Goal: Task Accomplishment & Management: Manage account settings

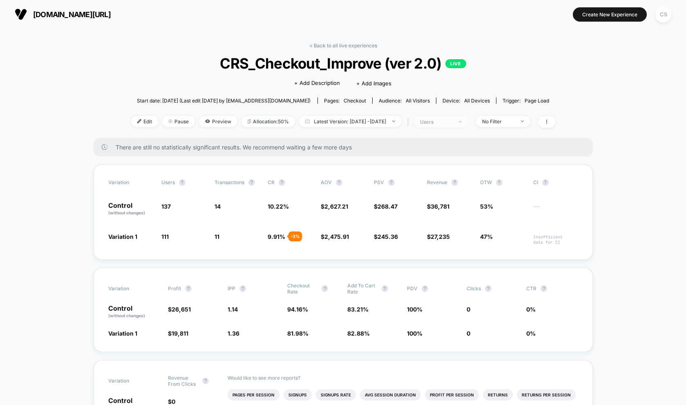
click at [449, 119] on div "users" at bounding box center [436, 122] width 33 height 6
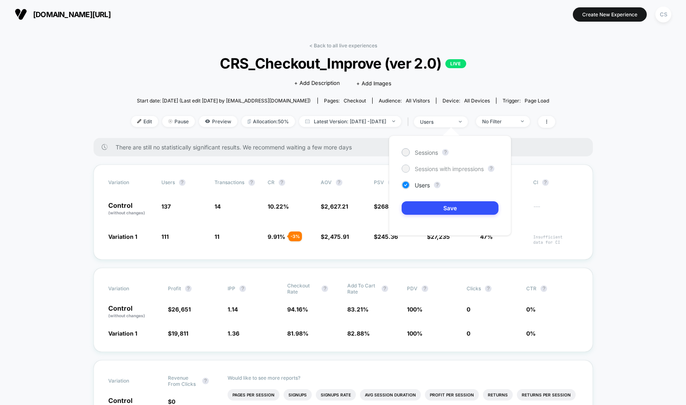
click at [450, 170] on span "Sessions with impressions" at bounding box center [449, 168] width 69 height 7
click at [418, 169] on span "Sessions with impressions" at bounding box center [449, 168] width 69 height 7
click at [438, 212] on button "Save" at bounding box center [450, 207] width 97 height 13
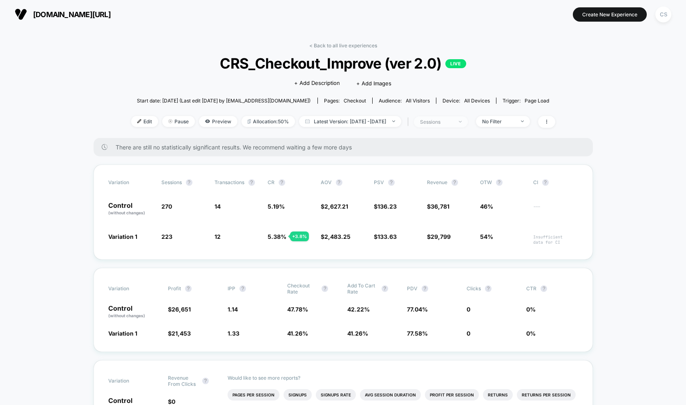
click at [459, 122] on div at bounding box center [456, 122] width 6 height 0
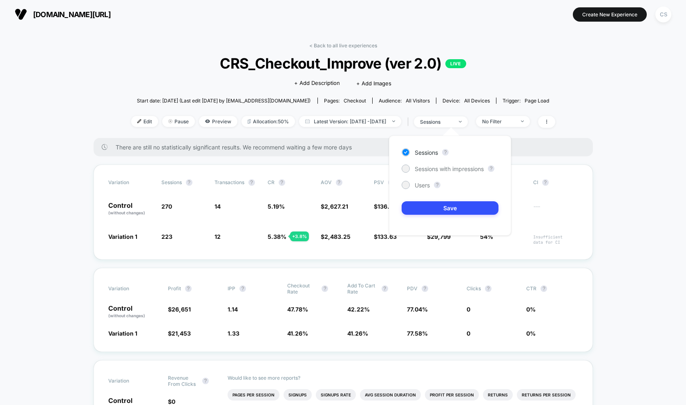
drag, startPoint x: 409, startPoint y: 184, endPoint x: 420, endPoint y: 190, distance: 12.6
click at [409, 184] on div at bounding box center [405, 185] width 6 height 6
click at [446, 211] on button "Save" at bounding box center [450, 207] width 97 height 13
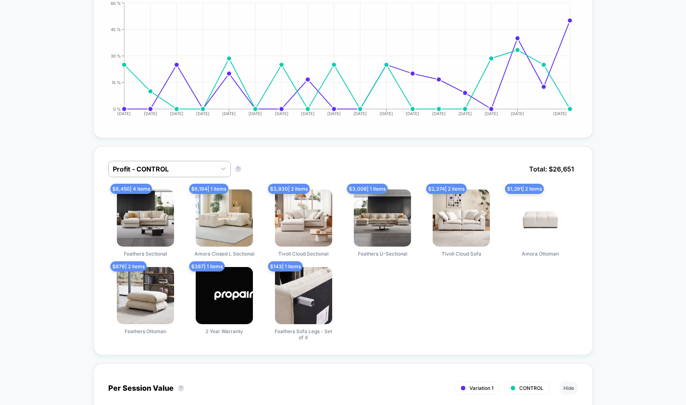
scroll to position [509, 0]
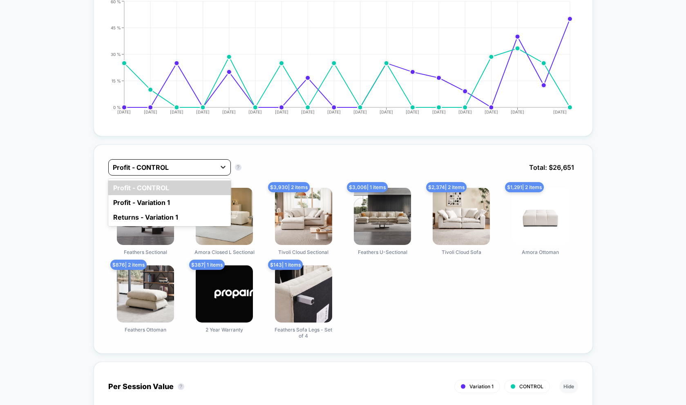
click at [220, 168] on icon at bounding box center [223, 167] width 8 height 8
click at [206, 201] on div "Profit - Variation 1" at bounding box center [169, 202] width 123 height 15
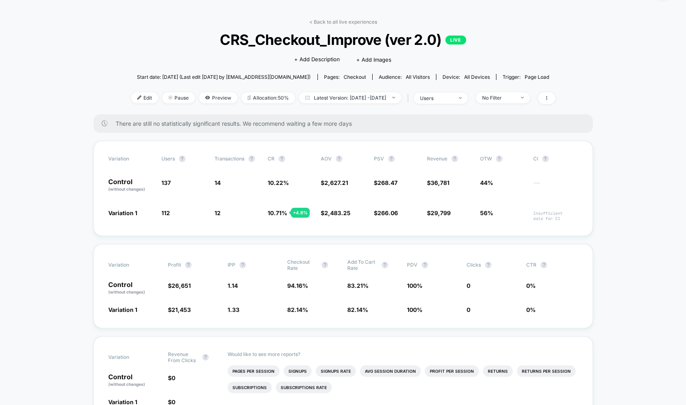
scroll to position [0, 0]
